Goal: Task Accomplishment & Management: Manage account settings

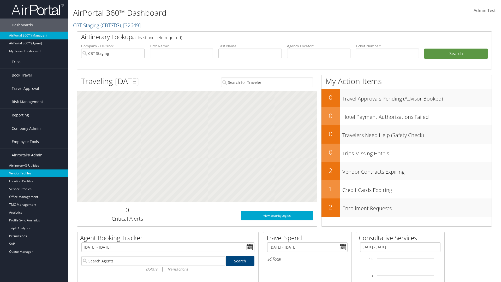
click at [34, 173] on link "Vendor Profiles" at bounding box center [34, 174] width 68 height 8
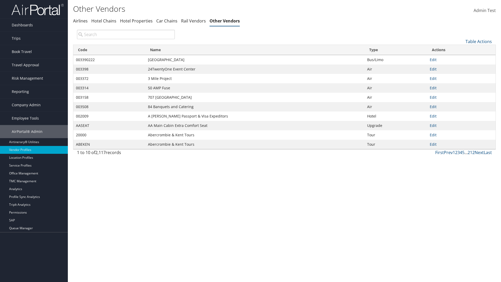
click at [109, 50] on th "Code" at bounding box center [109, 50] width 72 height 10
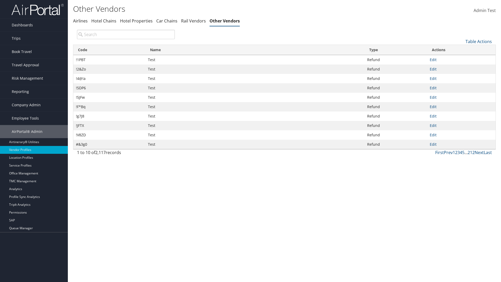
click at [109, 50] on th "Code" at bounding box center [109, 50] width 72 height 10
click at [255, 50] on th "Name" at bounding box center [254, 50] width 219 height 10
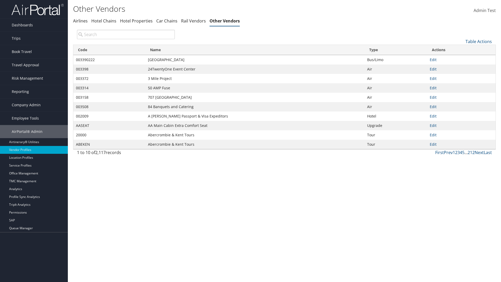
click at [255, 50] on th "Name" at bounding box center [254, 50] width 219 height 10
click at [396, 50] on th "Type" at bounding box center [396, 50] width 63 height 10
click at [479, 41] on link "Table Actions" at bounding box center [479, 42] width 26 height 6
click at [462, 59] on link "25" at bounding box center [461, 59] width 69 height 9
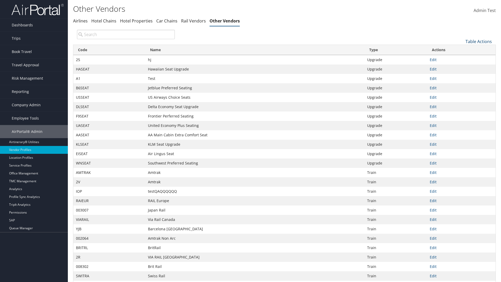
click at [479, 41] on link "Table Actions" at bounding box center [479, 42] width 26 height 6
click at [462, 76] on link "Page Length" at bounding box center [461, 76] width 69 height 9
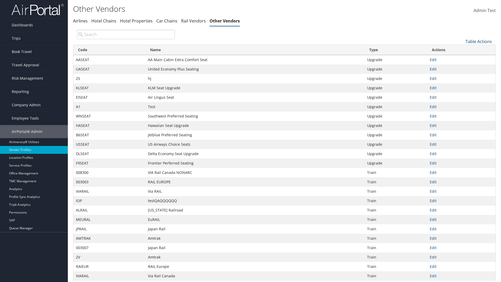
click at [479, 41] on link "Table Actions" at bounding box center [479, 42] width 26 height 6
